Goal: Task Accomplishment & Management: Manage account settings

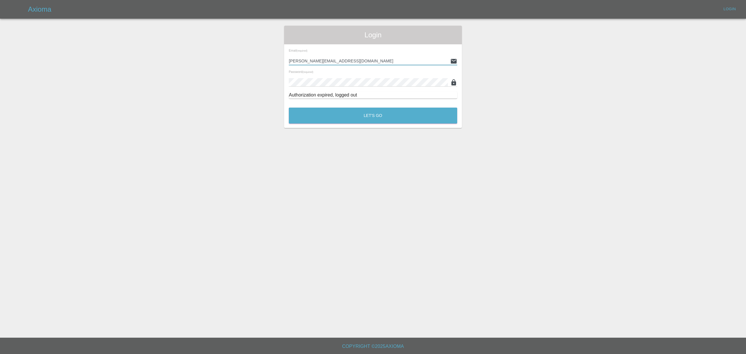
click at [343, 61] on input "[PERSON_NAME][EMAIL_ADDRESS][DOMAIN_NAME]" at bounding box center [368, 61] width 159 height 8
click at [350, 61] on input "[PERSON_NAME][EMAIL_ADDRESS][DOMAIN_NAME]" at bounding box center [368, 61] width 159 height 8
paste input "[EMAIL_ADDRESS][DOMAIN_NAME]"
type input "[EMAIL_ADDRESS][DOMAIN_NAME]"
click at [334, 114] on button "Let's Go" at bounding box center [373, 115] width 168 height 16
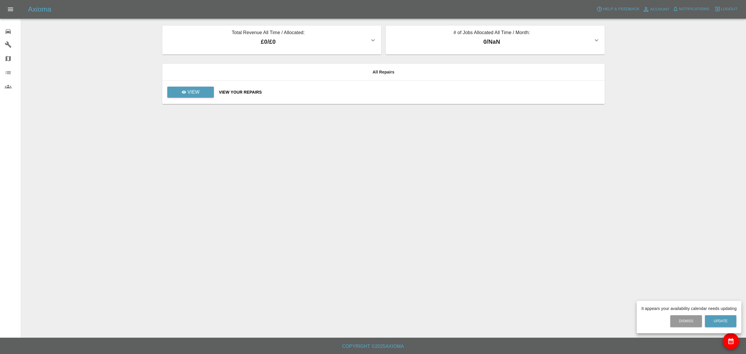
click at [722, 7] on div at bounding box center [373, 177] width 746 height 354
click at [722, 7] on span "Logout" at bounding box center [729, 9] width 17 height 7
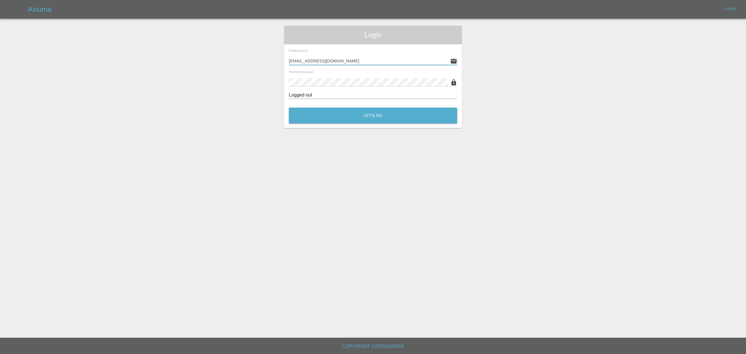
click at [339, 60] on input "[EMAIL_ADDRESS][DOMAIN_NAME]" at bounding box center [368, 61] width 159 height 8
paste input "[EMAIL_ADDRESS]"
type input "[EMAIL_ADDRESS][DOMAIN_NAME]"
click at [338, 119] on button "Let's Go" at bounding box center [373, 115] width 168 height 16
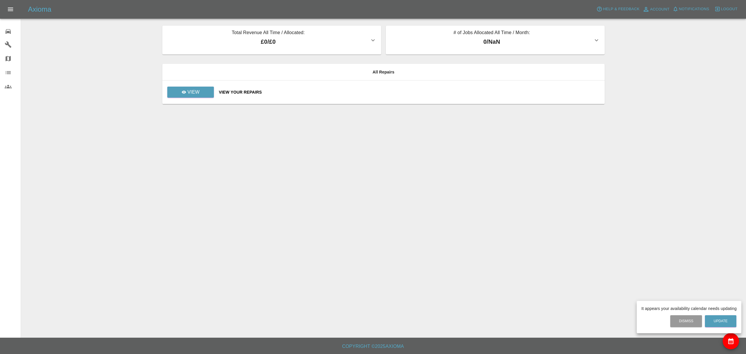
click at [722, 5] on div at bounding box center [373, 177] width 746 height 354
